Goal: Task Accomplishment & Management: Complete application form

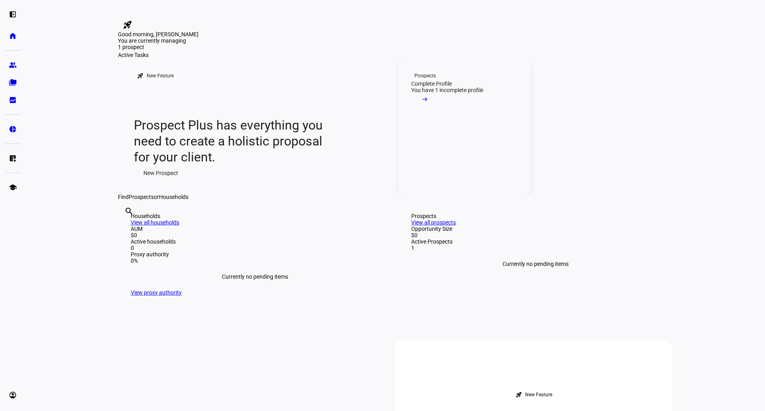
click at [457, 93] on div "You have 1 incomplete profile" at bounding box center [447, 90] width 72 height 6
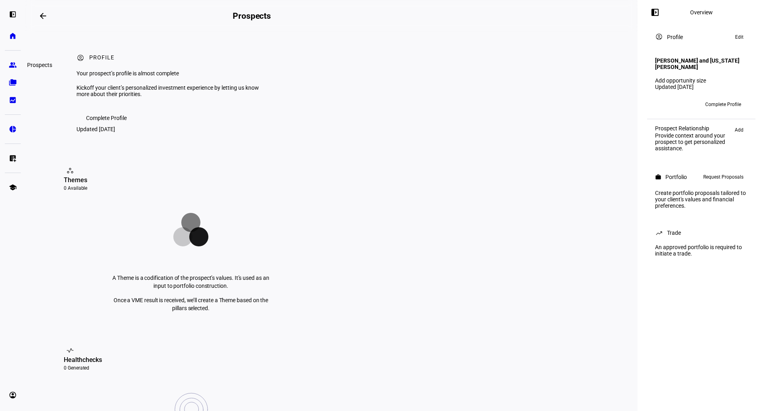
click at [18, 65] on link "group Prospects" at bounding box center [13, 65] width 16 height 16
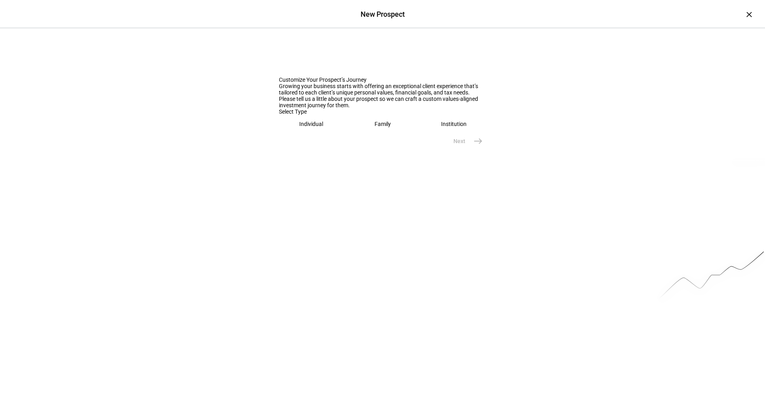
click at [305, 127] on div "Individual" at bounding box center [311, 124] width 24 height 6
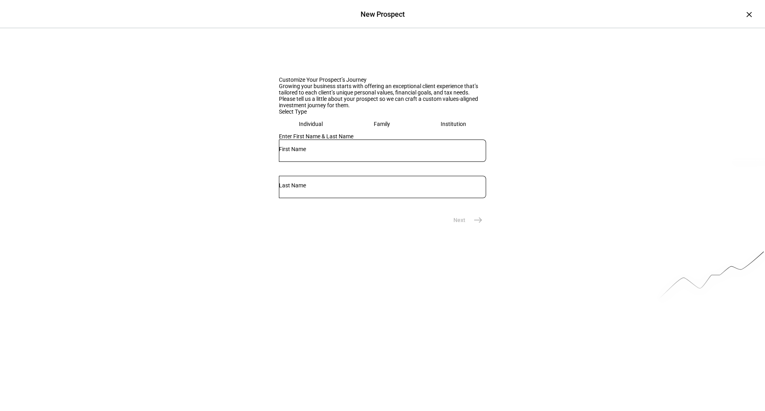
click at [290, 152] on input "text" at bounding box center [382, 149] width 207 height 6
type input "[PERSON_NAME]"
click at [421, 198] on div at bounding box center [382, 187] width 207 height 22
paste input "Waltonsmith"
type input "Waltonsmith"
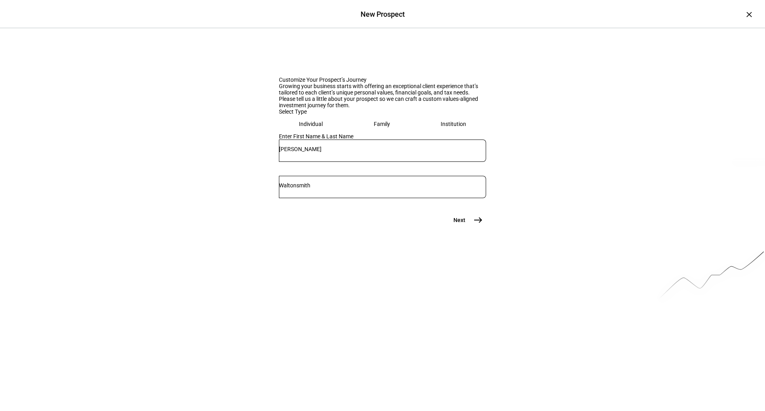
click at [564, 364] on eth-prospect-journey-background at bounding box center [382, 202] width 765 height 346
drag, startPoint x: 466, startPoint y: 321, endPoint x: 464, endPoint y: 316, distance: 4.8
click at [464, 228] on div "Customize Your Prospect’s Journey Growing your business starts with offering an…" at bounding box center [382, 128] width 765 height 199
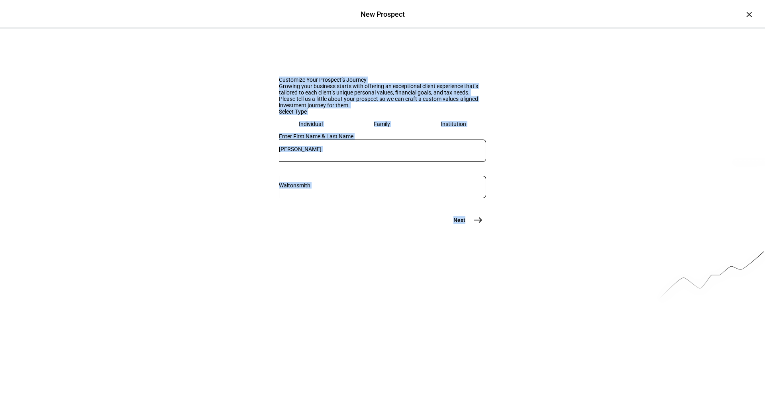
click at [465, 228] on button "Next east" at bounding box center [465, 220] width 42 height 16
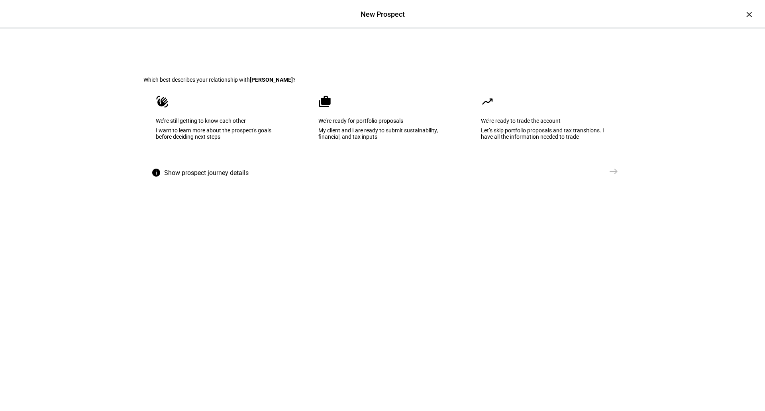
click at [165, 140] on div "I want to learn more about the prospect's goals before deciding next steps" at bounding box center [220, 133] width 128 height 13
click at [576, 175] on span "Send VME" at bounding box center [587, 171] width 25 height 8
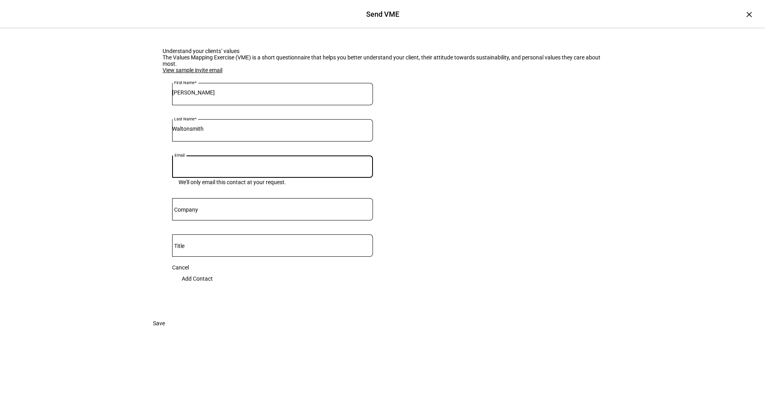
click at [243, 168] on input "Email" at bounding box center [272, 165] width 201 height 6
paste input "[EMAIL_ADDRESS][DOMAIN_NAME]"
type input "[EMAIL_ADDRESS][DOMAIN_NAME]"
click at [165, 331] on span "Save" at bounding box center [159, 323] width 12 height 16
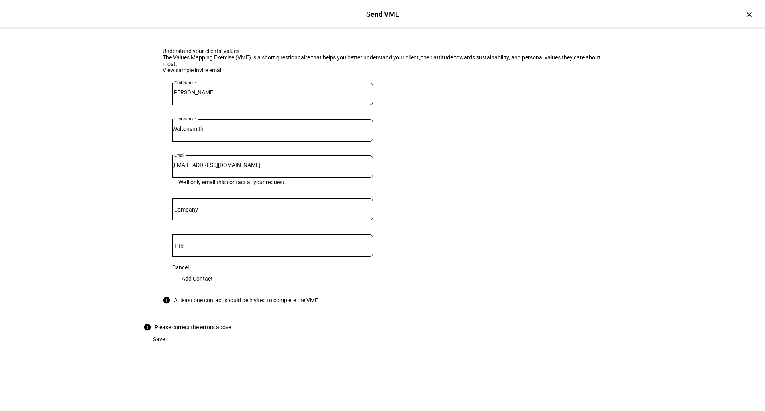
click at [213, 283] on span "Add Contact" at bounding box center [197, 278] width 31 height 16
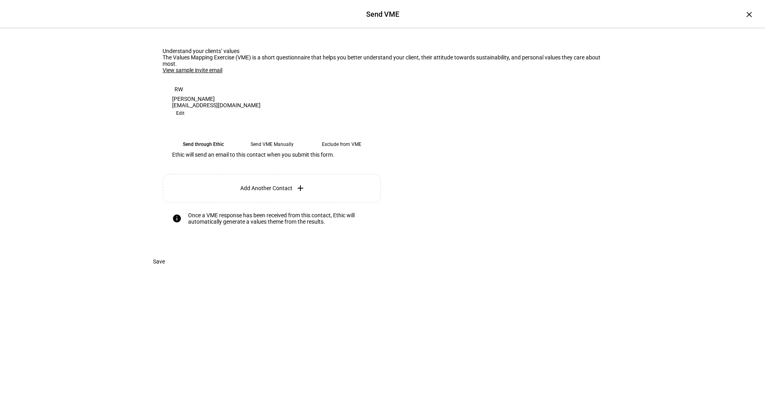
click at [195, 151] on eth-mega-radio-button "Send through Ethic" at bounding box center [203, 144] width 62 height 14
click at [165, 269] on span "Save" at bounding box center [159, 261] width 12 height 16
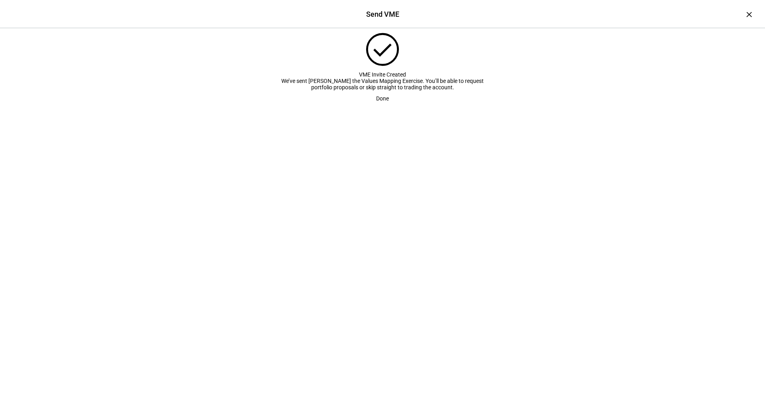
scroll to position [0, 0]
click at [380, 106] on span "Done" at bounding box center [382, 98] width 13 height 16
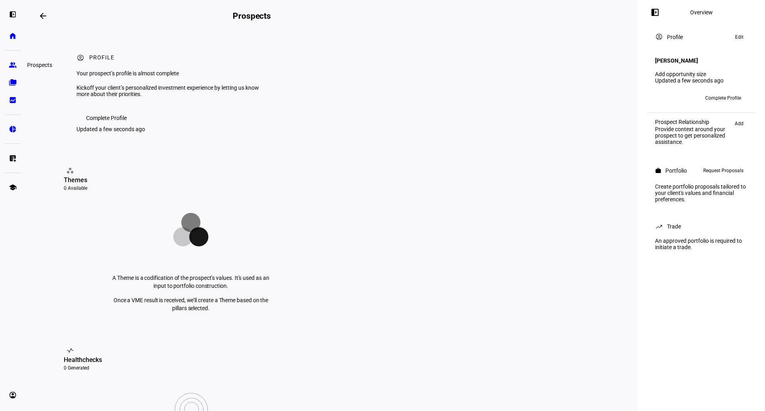
click at [12, 61] on eth-mat-symbol "group" at bounding box center [13, 65] width 8 height 8
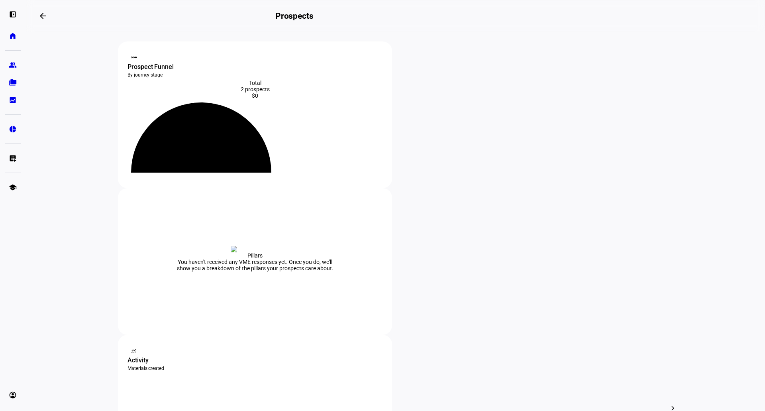
scroll to position [133, 0]
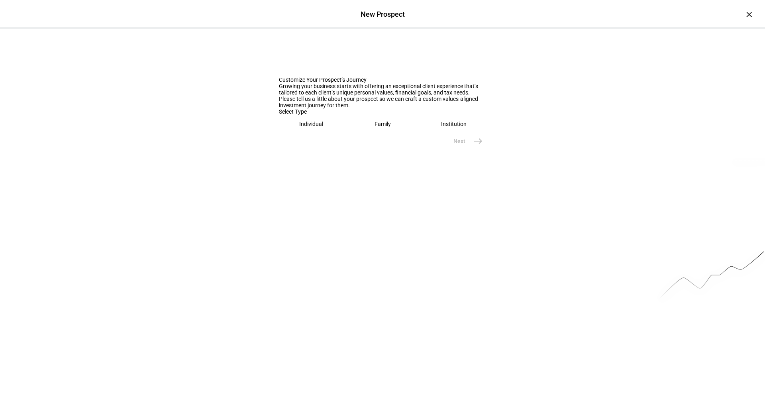
click at [308, 127] on div "Individual" at bounding box center [311, 124] width 24 height 6
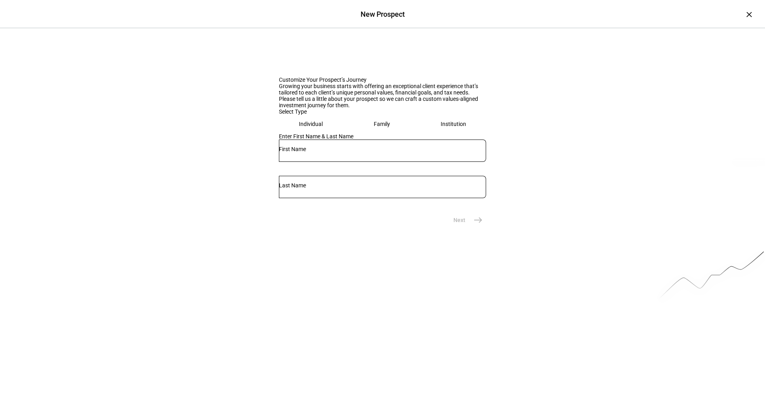
click at [311, 162] on div at bounding box center [382, 150] width 207 height 22
click at [321, 162] on div at bounding box center [382, 150] width 207 height 22
click at [340, 162] on div at bounding box center [382, 150] width 207 height 22
type input "[PERSON_NAME]"
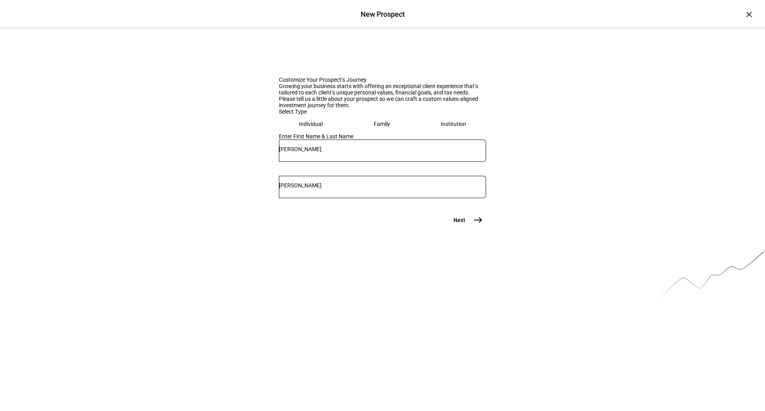
click at [472, 188] on input "[PERSON_NAME]" at bounding box center [382, 185] width 207 height 6
click at [479, 225] on mat-icon "east" at bounding box center [478, 220] width 10 height 10
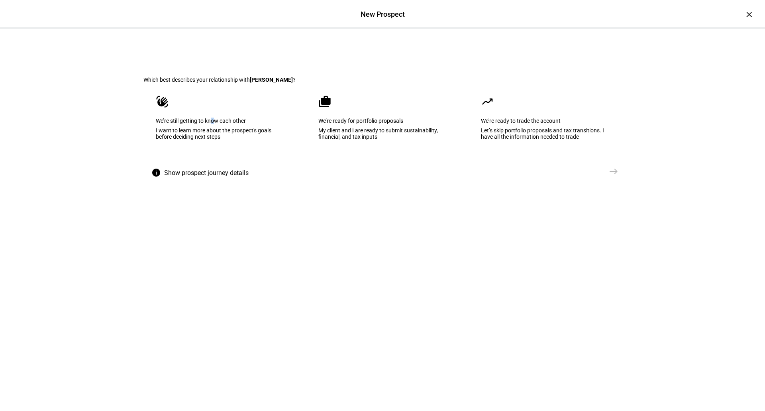
click at [217, 147] on eth-mega-radio-button "waving_hand We’re still getting to know each other I want to learn more about t…" at bounding box center [219, 123] width 153 height 80
click at [595, 175] on span "Send VME" at bounding box center [587, 171] width 25 height 8
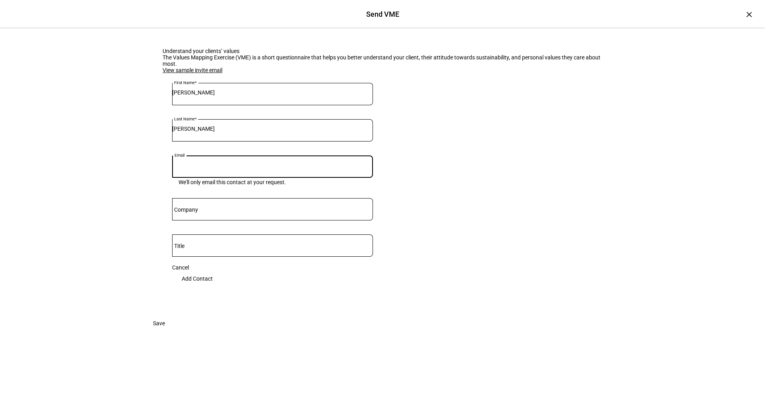
click at [225, 168] on input "Email" at bounding box center [272, 165] width 201 height 6
paste input "[EMAIL_ADDRESS][DOMAIN_NAME]"
type input "[EMAIL_ADDRESS][DOMAIN_NAME]"
click at [213, 286] on span "Add Contact" at bounding box center [197, 278] width 31 height 16
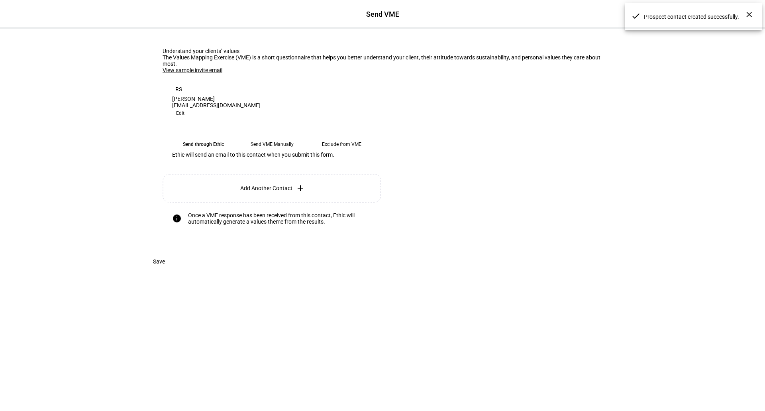
click at [215, 151] on eth-mega-radio-button "Send through Ethic" at bounding box center [203, 144] width 62 height 14
click at [174, 269] on span at bounding box center [158, 261] width 31 height 16
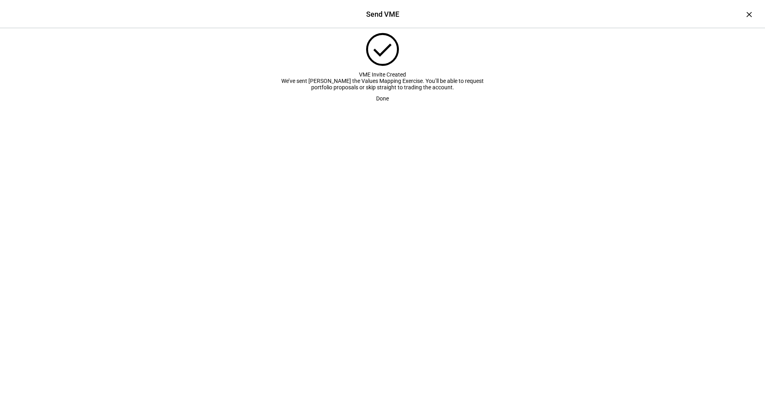
click at [387, 106] on span at bounding box center [382, 98] width 32 height 16
